Goal: Transaction & Acquisition: Subscribe to service/newsletter

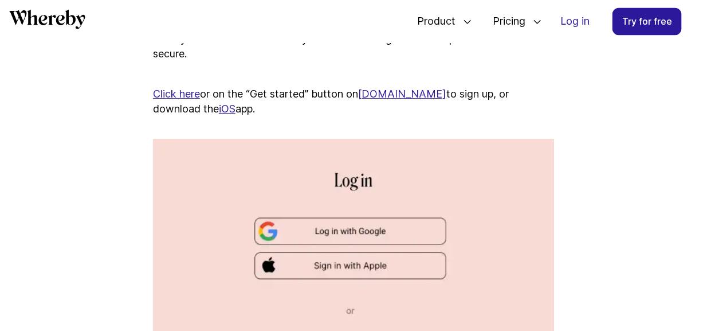
scroll to position [757, 0]
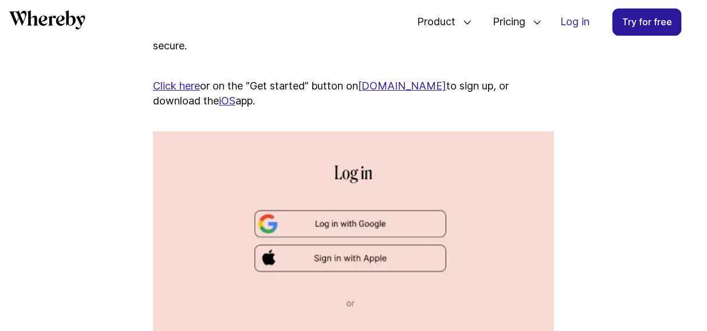
click at [414, 228] on img at bounding box center [353, 319] width 401 height 376
click at [349, 231] on img at bounding box center [353, 319] width 401 height 376
click at [407, 222] on img at bounding box center [353, 319] width 401 height 376
click at [356, 187] on img at bounding box center [353, 319] width 401 height 376
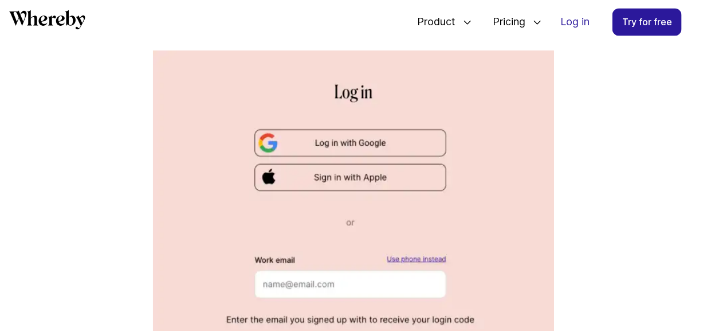
scroll to position [848, 0]
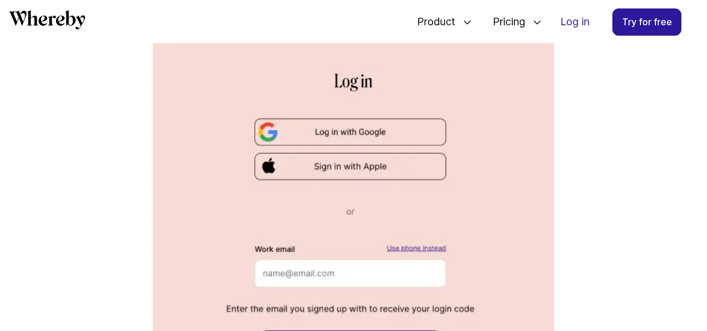
click at [399, 283] on img at bounding box center [353, 228] width 401 height 376
click at [313, 272] on img at bounding box center [353, 228] width 401 height 376
click at [404, 280] on img at bounding box center [353, 228] width 401 height 376
click at [368, 143] on img at bounding box center [353, 228] width 401 height 376
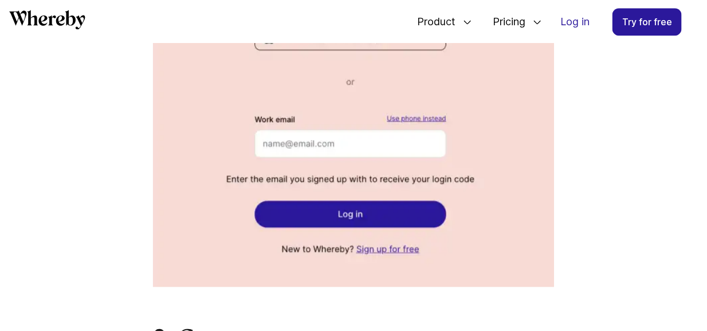
scroll to position [1001, 0]
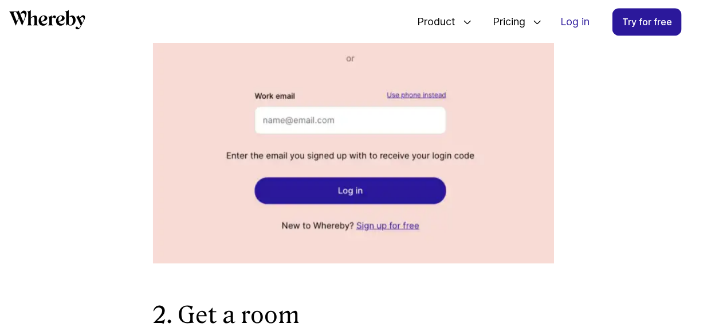
click at [390, 201] on img at bounding box center [353, 75] width 401 height 376
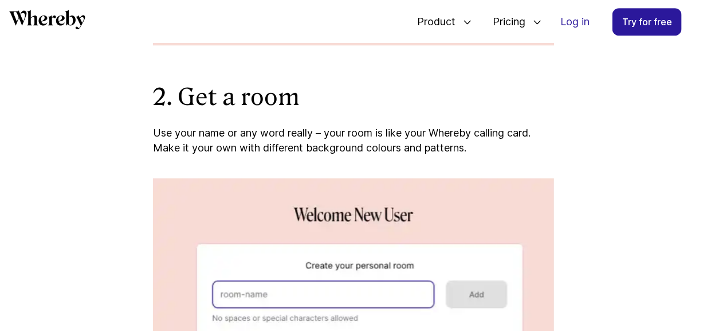
scroll to position [1231, 0]
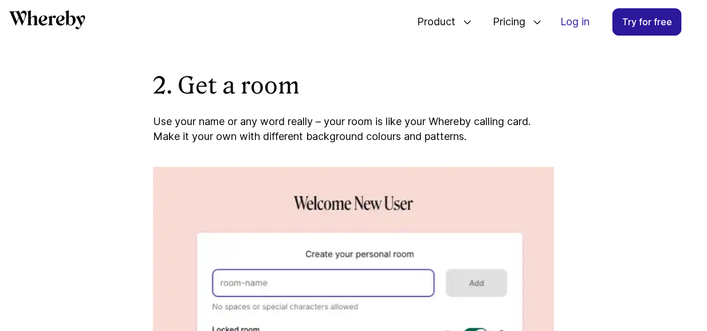
click at [399, 286] on img at bounding box center [353, 288] width 401 height 242
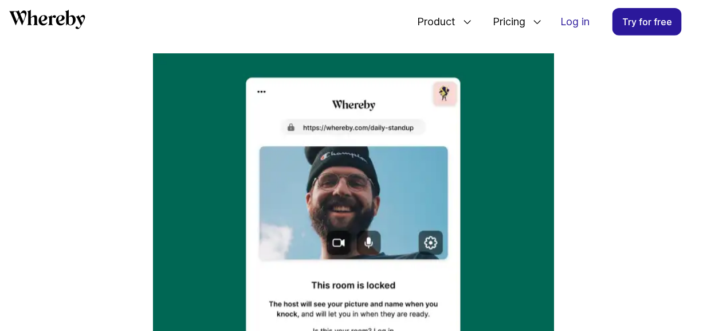
scroll to position [1681, 0]
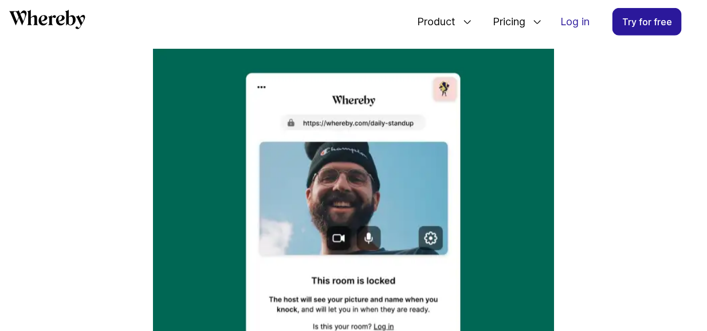
click at [339, 247] on img at bounding box center [353, 238] width 401 height 379
click at [337, 245] on img at bounding box center [353, 238] width 401 height 379
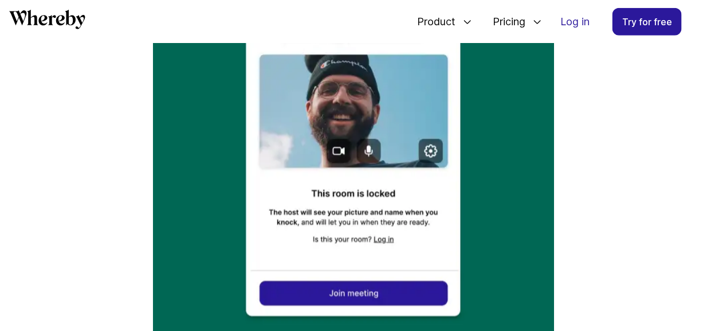
scroll to position [1772, 0]
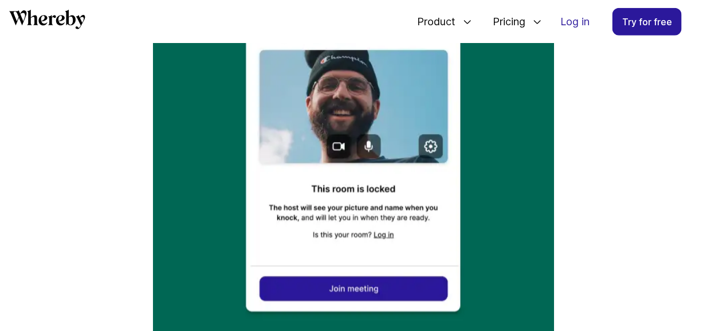
click at [392, 300] on img at bounding box center [353, 146] width 401 height 379
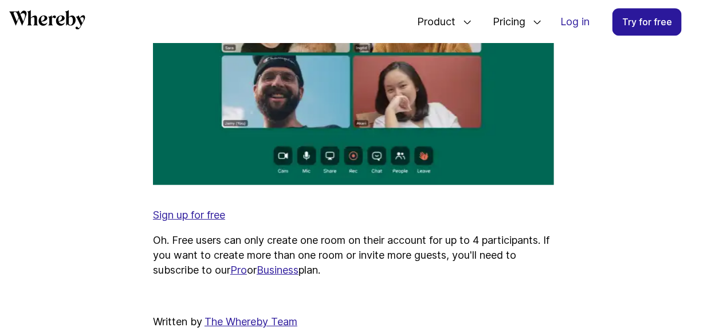
scroll to position [2605, 0]
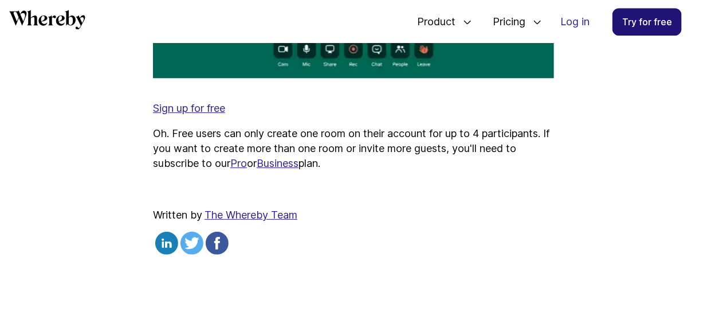
click at [651, 22] on link "Try for free" at bounding box center [646, 21] width 69 height 27
